Goal: Share content: Share content

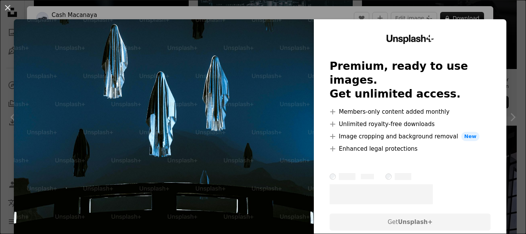
scroll to position [3365, 0]
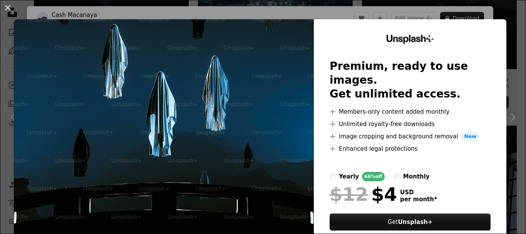
click at [476, 10] on div "An X shape Unsplash+ Premium, ready to use images. Get unlimited access. A plus…" at bounding box center [263, 117] width 526 height 234
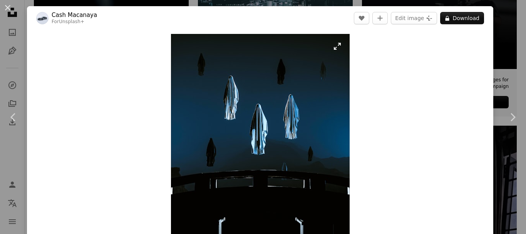
click at [337, 43] on img "Zoom in on this image" at bounding box center [260, 145] width 179 height 223
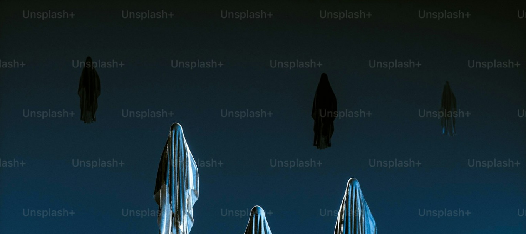
scroll to position [205, 0]
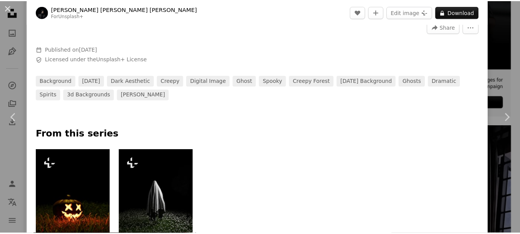
scroll to position [53, 0]
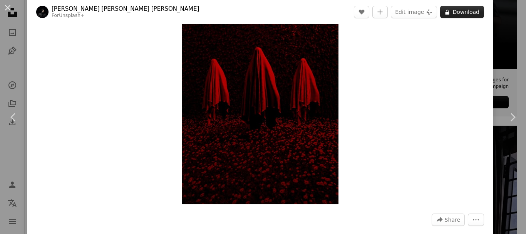
click at [446, 14] on icon "A lock" at bounding box center [447, 12] width 6 height 6
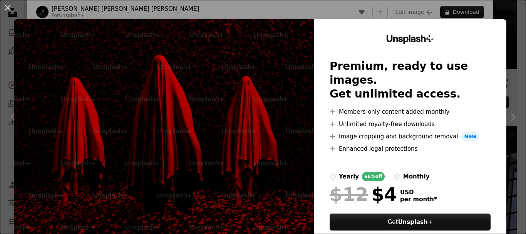
click at [509, 19] on div "An X shape Unsplash+ Premium, ready to use images. Get unlimited access. A plus…" at bounding box center [263, 117] width 526 height 234
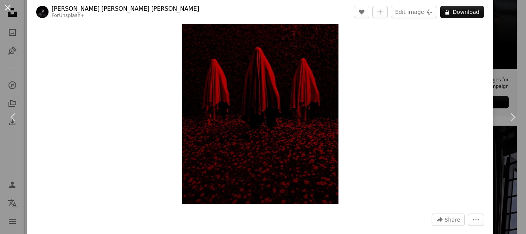
click at [10, 3] on button "An X shape" at bounding box center [7, 7] width 9 height 9
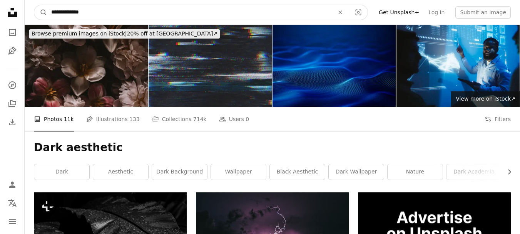
click at [272, 15] on input "**********" at bounding box center [189, 12] width 285 height 15
type input "**********"
click at [34, 5] on button "A magnifying glass" at bounding box center [40, 12] width 13 height 15
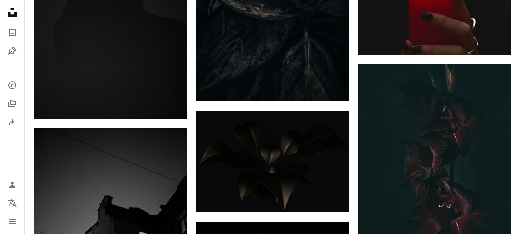
scroll to position [1261, 0]
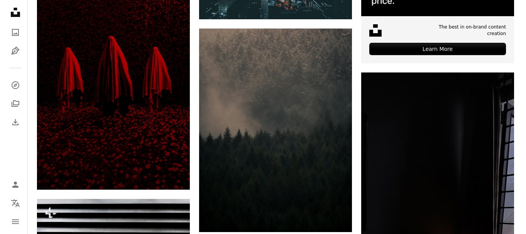
scroll to position [3336, 0]
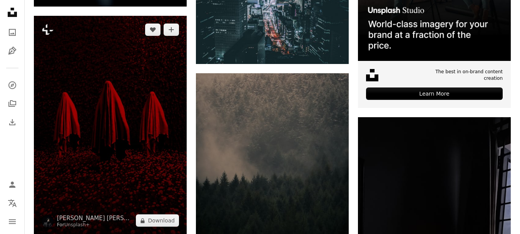
click at [139, 75] on img at bounding box center [110, 125] width 153 height 218
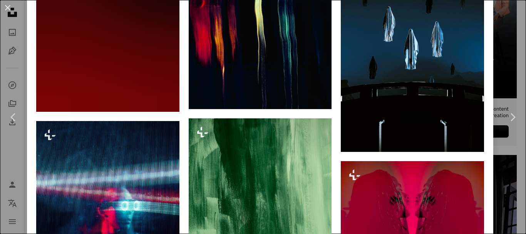
scroll to position [2692, 0]
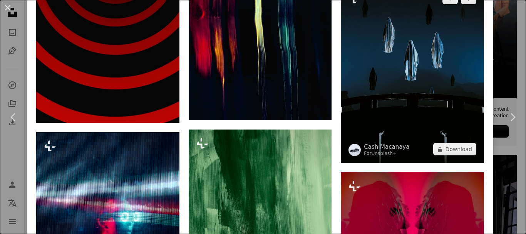
click at [447, 54] on img at bounding box center [412, 73] width 143 height 179
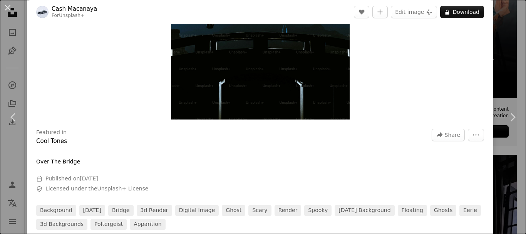
scroll to position [166, 0]
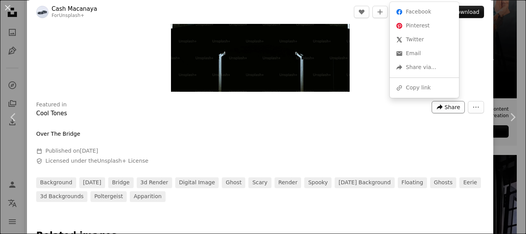
click at [437, 107] on icon "Share this image" at bounding box center [440, 106] width 6 height 5
click at [418, 85] on div "A URL sharing icon (chains) Copy link" at bounding box center [424, 88] width 63 height 14
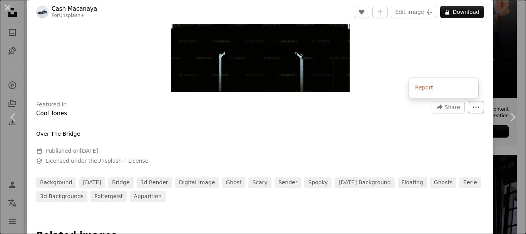
click at [468, 109] on button "More Actions" at bounding box center [476, 107] width 16 height 12
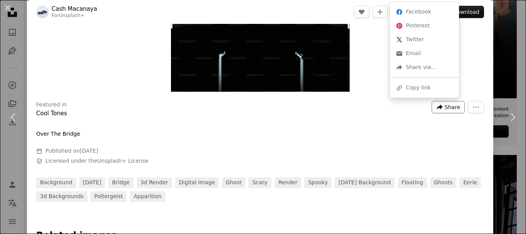
click at [449, 103] on span "Share" at bounding box center [452, 107] width 15 height 12
click at [427, 91] on div "A URL sharing icon (chains) Copy link" at bounding box center [424, 88] width 63 height 14
